Goal: Task Accomplishment & Management: Use online tool/utility

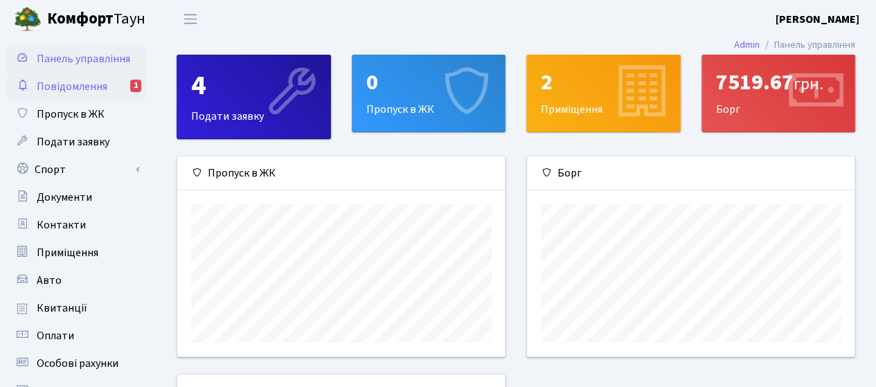
scroll to position [199, 328]
click at [756, 84] on div "7519.67 грн." at bounding box center [778, 82] width 125 height 26
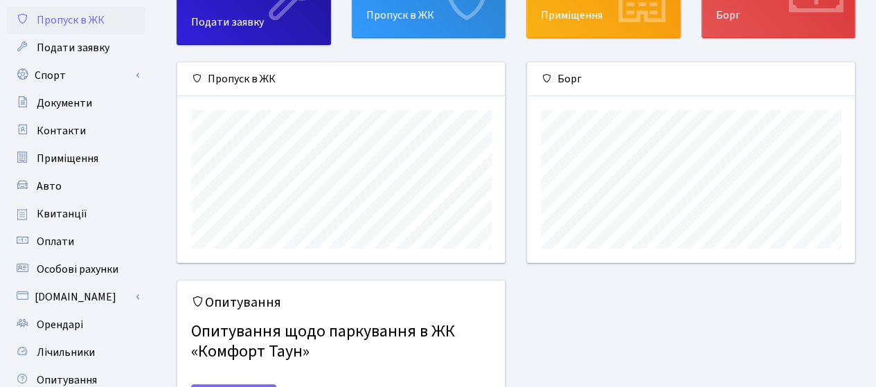
scroll to position [138, 0]
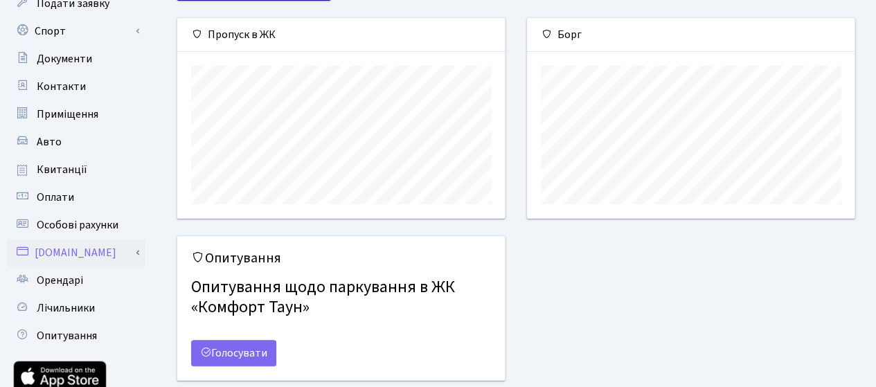
click at [78, 249] on link "[DOMAIN_NAME]" at bounding box center [76, 253] width 138 height 28
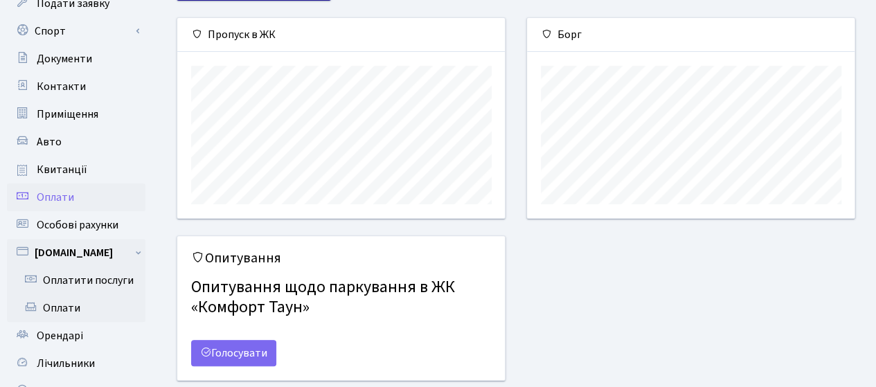
click at [81, 192] on link "Оплати" at bounding box center [76, 198] width 138 height 28
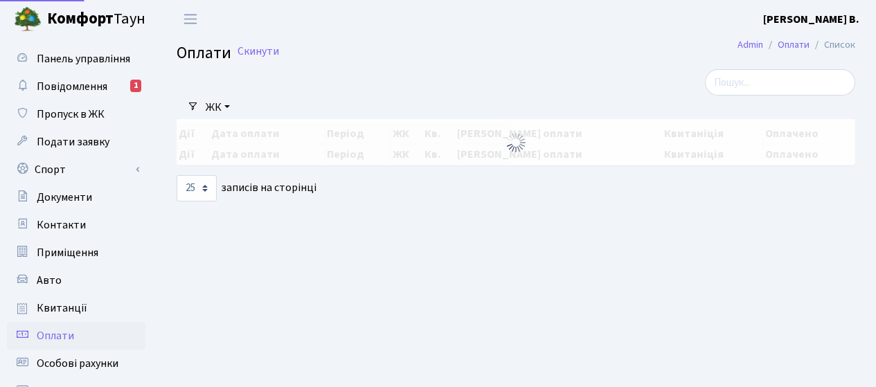
select select "25"
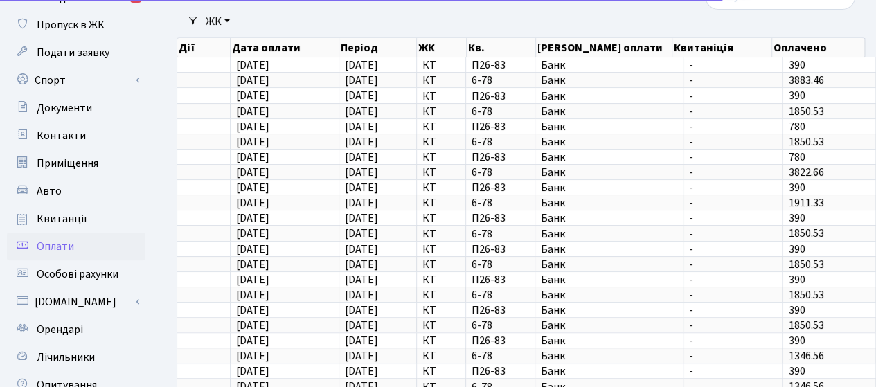
scroll to position [138, 0]
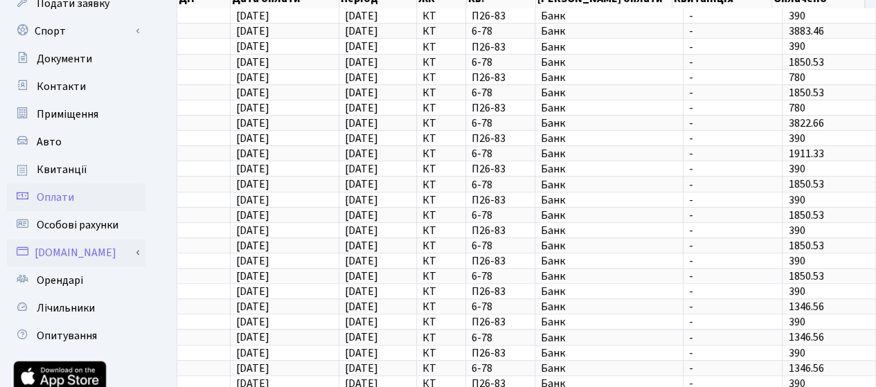
click at [72, 250] on link "[DOMAIN_NAME]" at bounding box center [76, 253] width 138 height 28
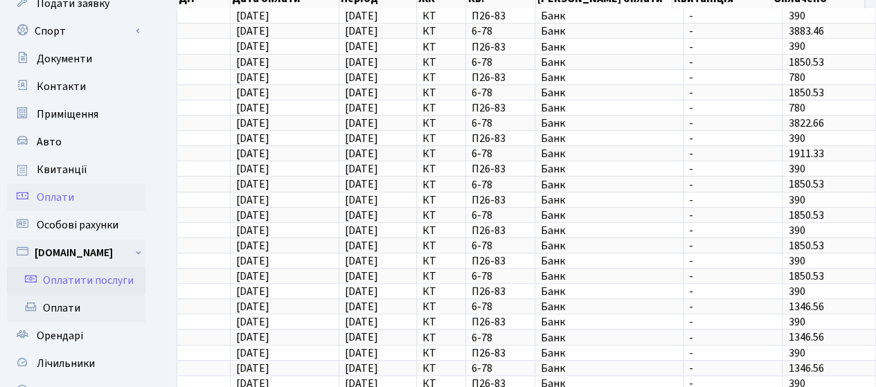
click at [78, 276] on link "Оплатити послуги" at bounding box center [76, 281] width 138 height 28
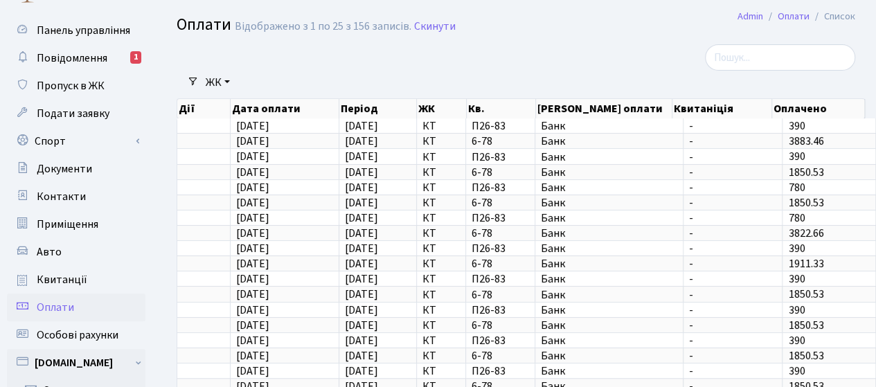
scroll to position [0, 0]
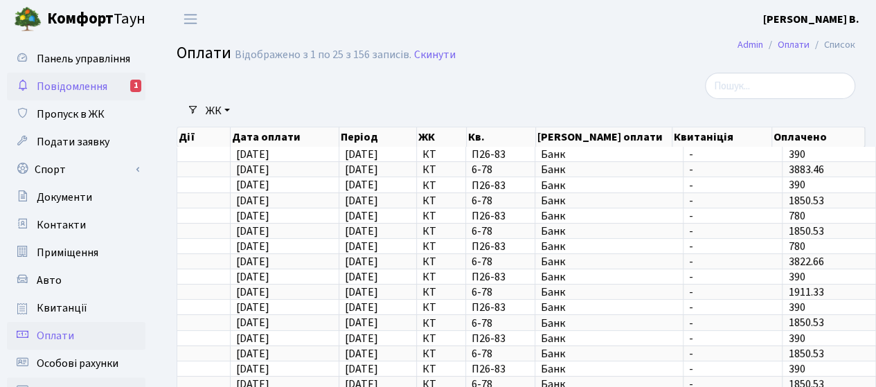
click at [86, 87] on span "Повідомлення" at bounding box center [72, 86] width 71 height 15
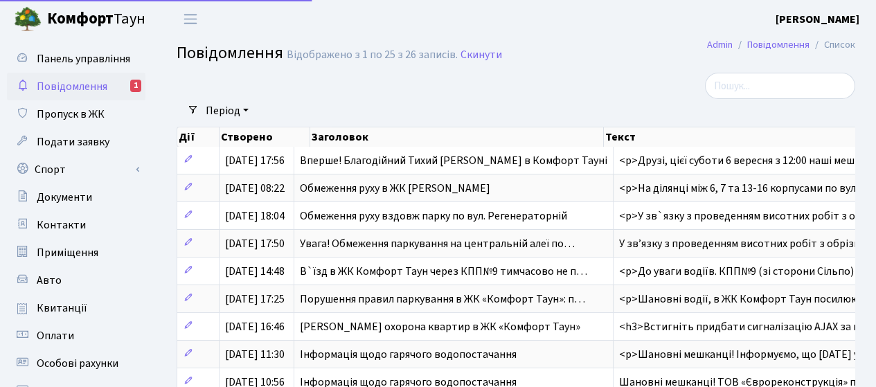
select select "25"
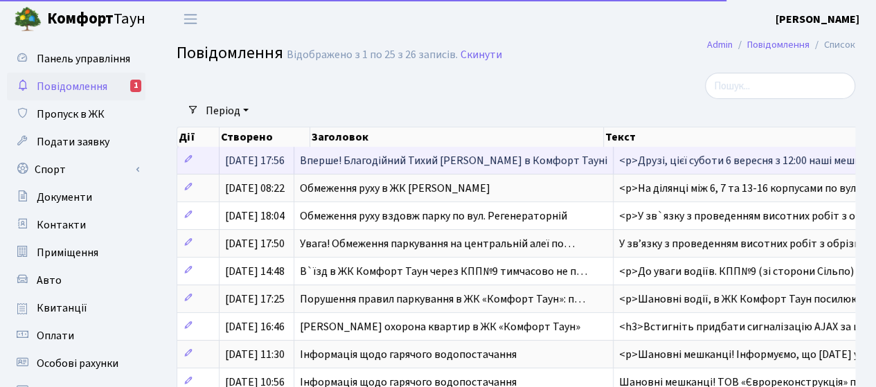
click at [283, 158] on span "03.09.2025, 17:56" at bounding box center [255, 160] width 60 height 15
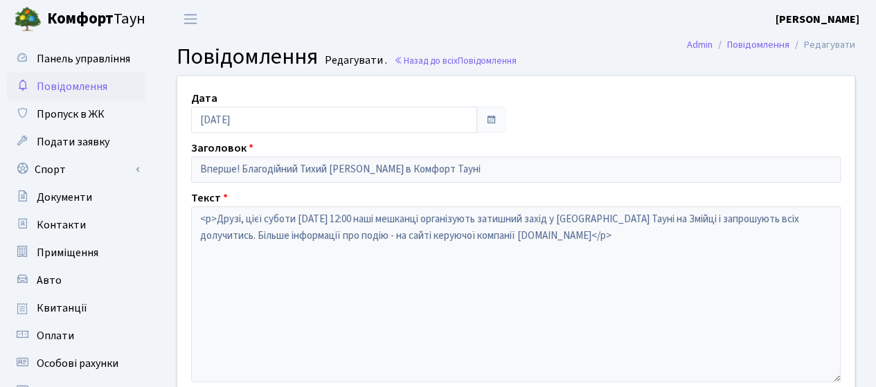
click at [76, 88] on span "Повідомлення" at bounding box center [72, 86] width 71 height 15
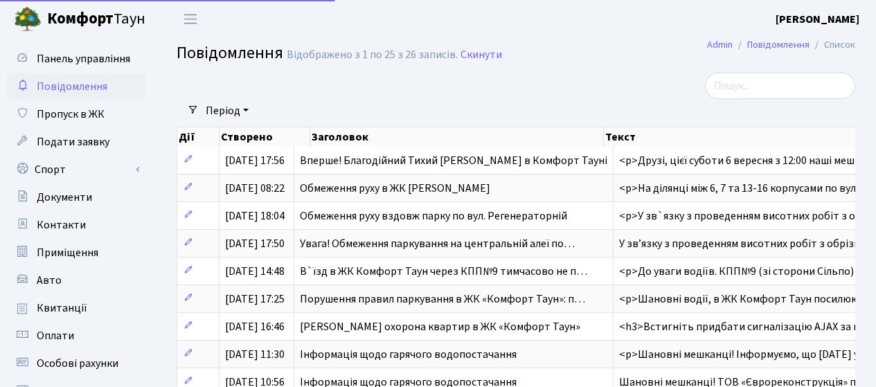
select select "25"
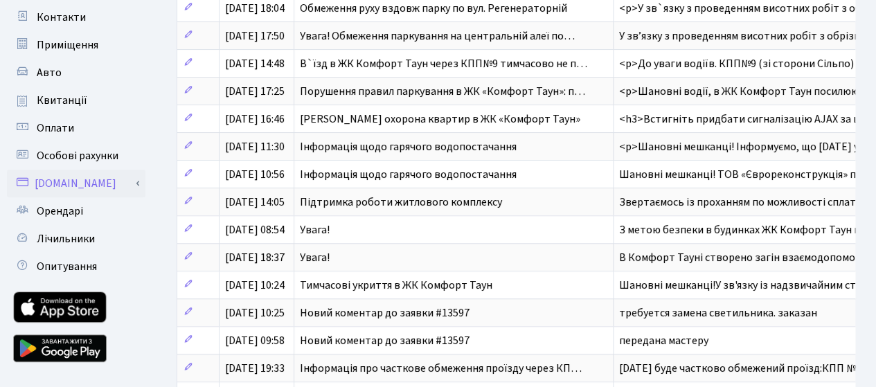
click at [55, 177] on link "[DOMAIN_NAME]" at bounding box center [76, 184] width 138 height 28
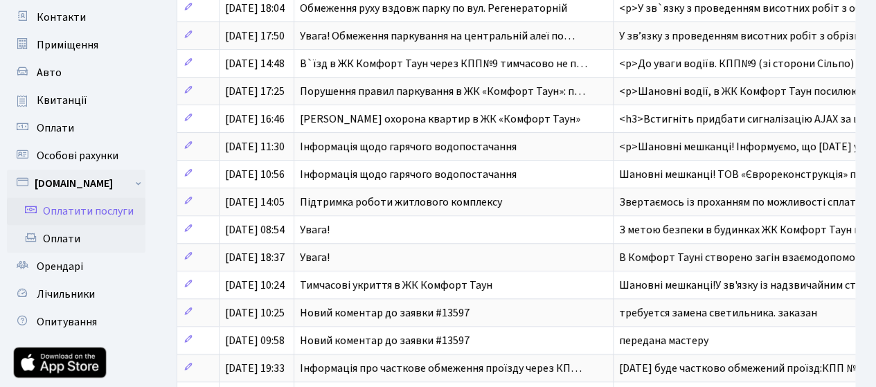
click at [109, 216] on link "Оплатити послуги" at bounding box center [76, 211] width 138 height 28
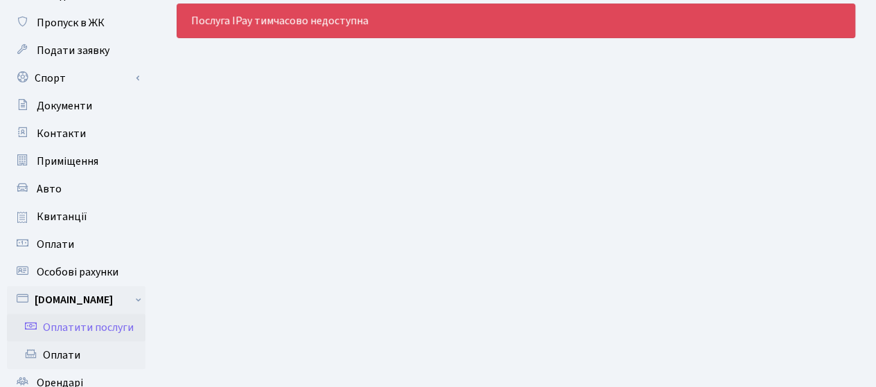
scroll to position [208, 0]
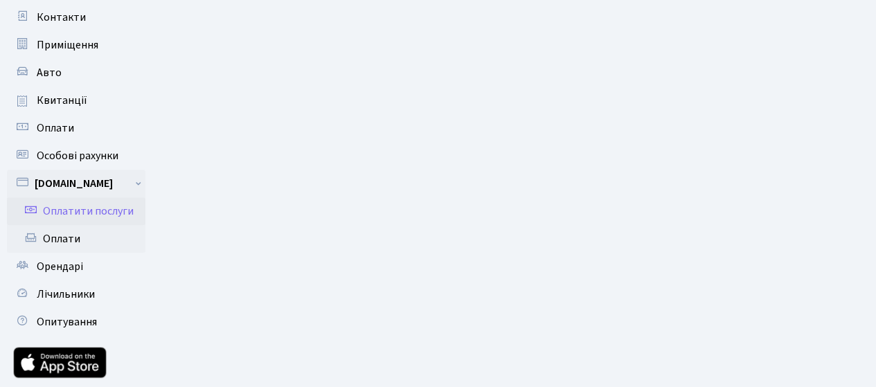
click at [73, 208] on link "Оплатити послуги" at bounding box center [76, 211] width 138 height 28
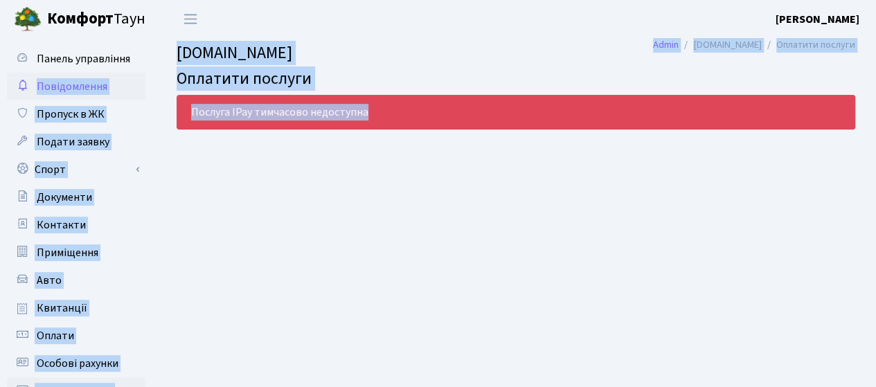
drag, startPoint x: 418, startPoint y: 105, endPoint x: 39, endPoint y: 93, distance: 379.6
click at [39, 93] on div "Панель управління Повідомлення Пропуск в ЖК Подати заявку Спорт Бронювання Скар…" at bounding box center [438, 341] width 876 height 606
click at [451, 213] on main "Admin [DOMAIN_NAME] Оплатити послуги [DOMAIN_NAME] Оплатити послуги Послуга IPa…" at bounding box center [516, 341] width 720 height 606
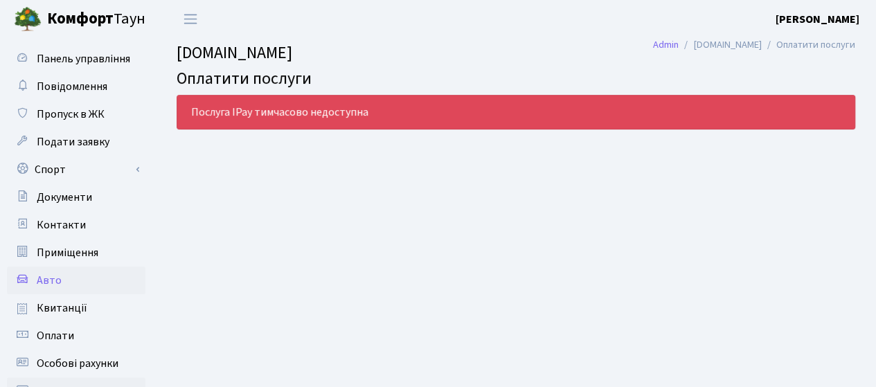
click at [62, 286] on link "Авто" at bounding box center [76, 281] width 138 height 28
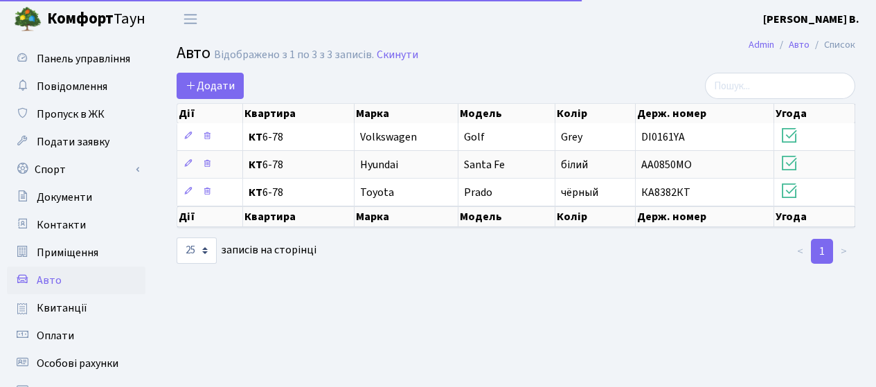
select select "25"
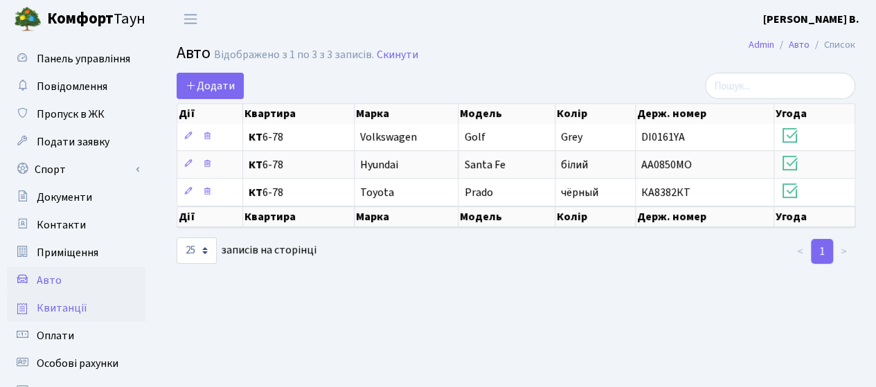
click at [68, 314] on span "Квитанції" at bounding box center [62, 308] width 51 height 15
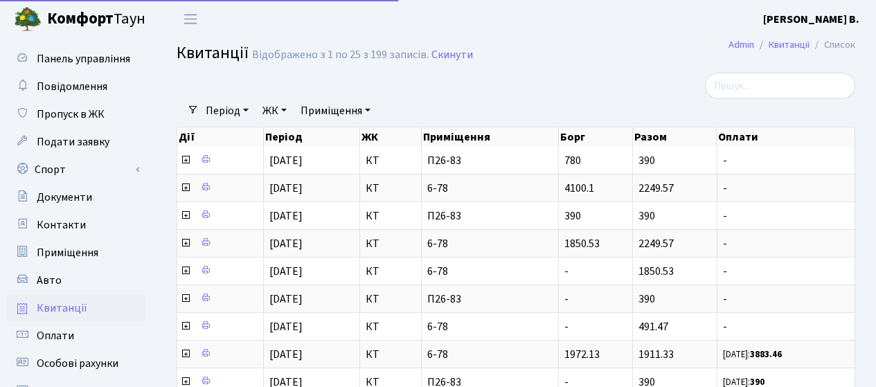
select select "25"
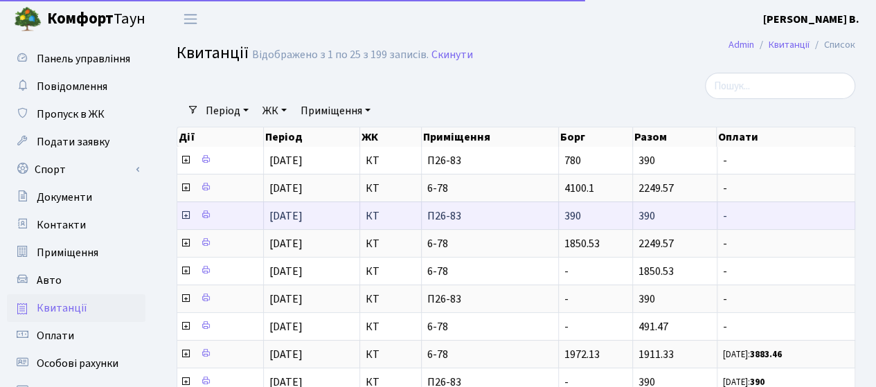
scroll to position [69, 0]
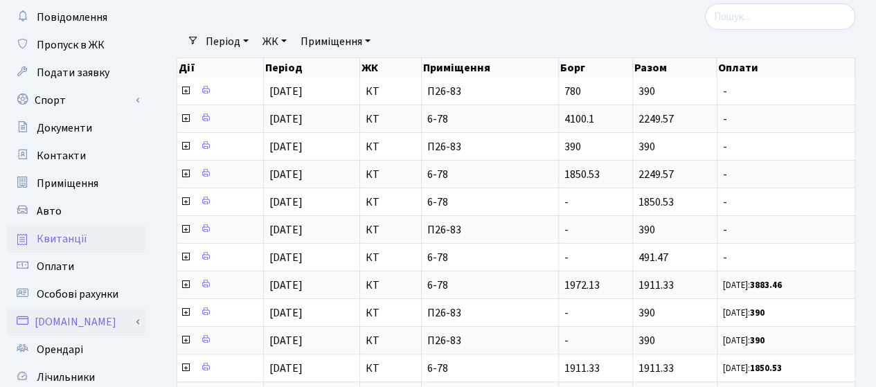
click at [68, 318] on link "[DOMAIN_NAME]" at bounding box center [76, 322] width 138 height 28
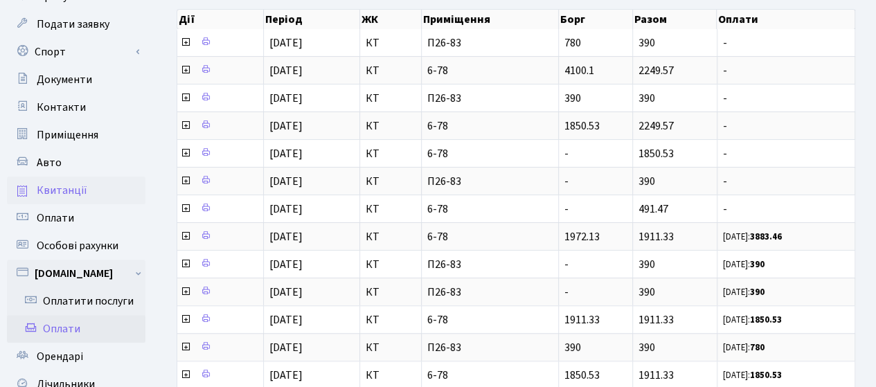
scroll to position [138, 0]
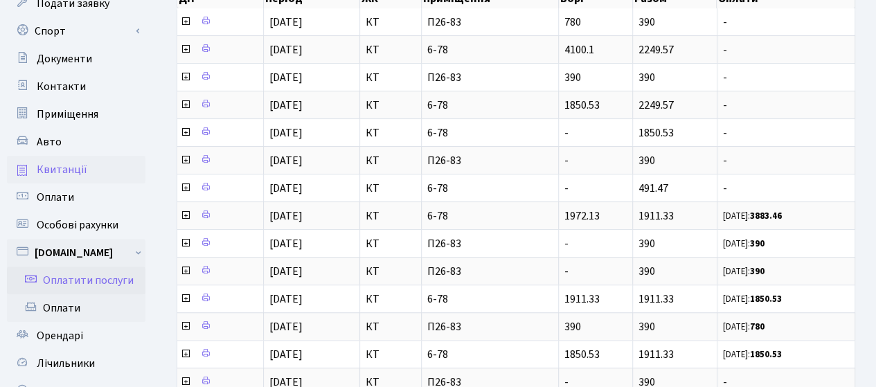
click at [105, 279] on link "Оплатити послуги" at bounding box center [76, 281] width 138 height 28
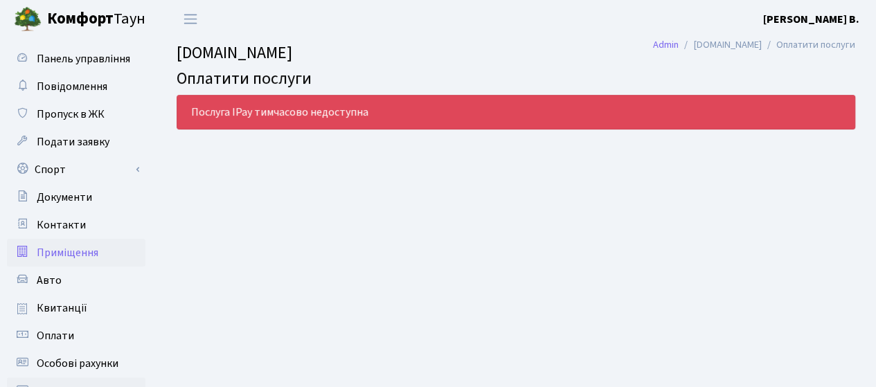
click at [66, 253] on span "Приміщення" at bounding box center [68, 252] width 62 height 15
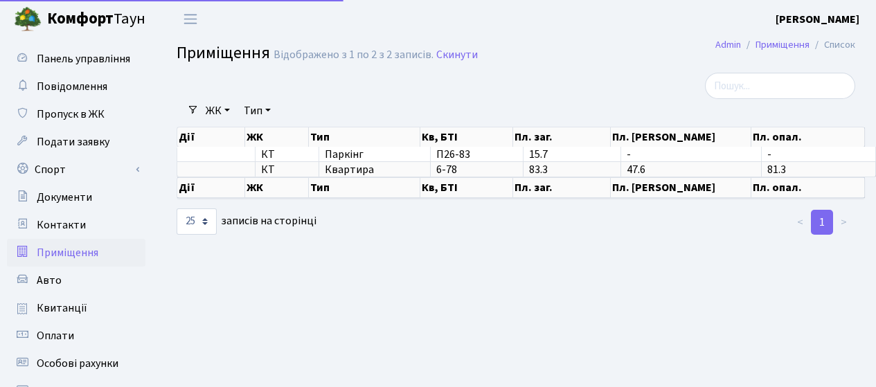
select select "25"
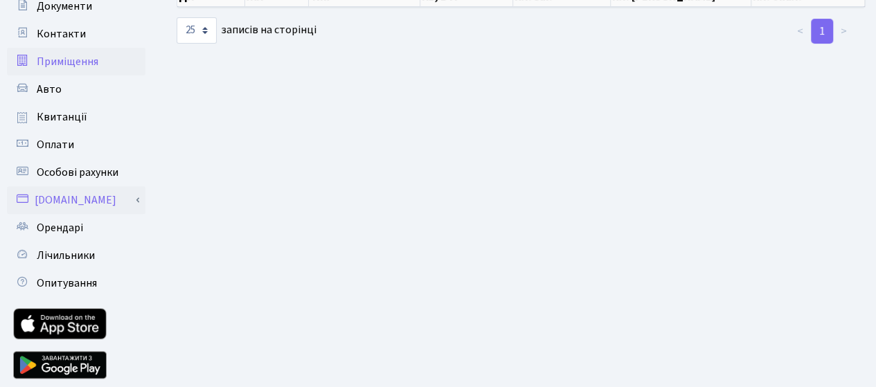
scroll to position [236, 0]
